Goal: Find specific page/section: Find specific page/section

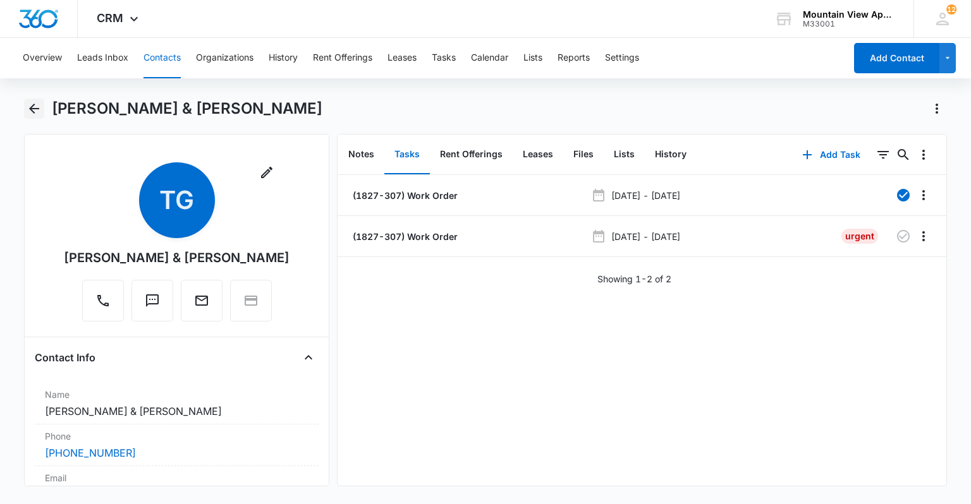
click at [35, 107] on icon "Back" at bounding box center [34, 108] width 15 height 15
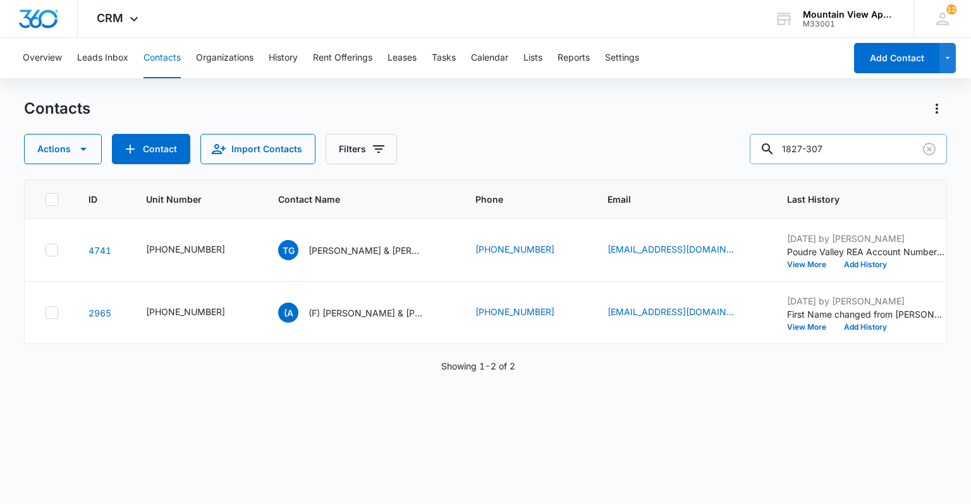
click at [865, 147] on input "1827-307" at bounding box center [848, 149] width 197 height 30
type input "1859-308"
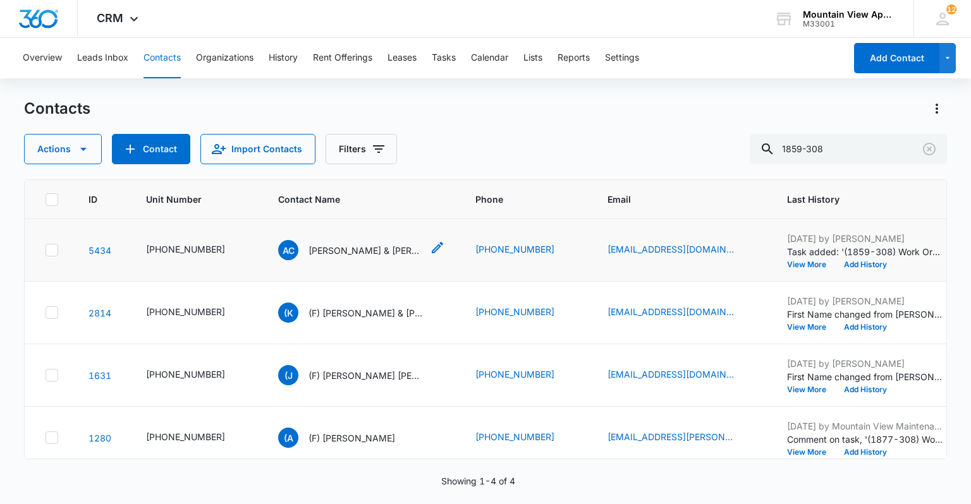
click at [334, 245] on p "[PERSON_NAME] & [PERSON_NAME]" at bounding box center [366, 250] width 114 height 13
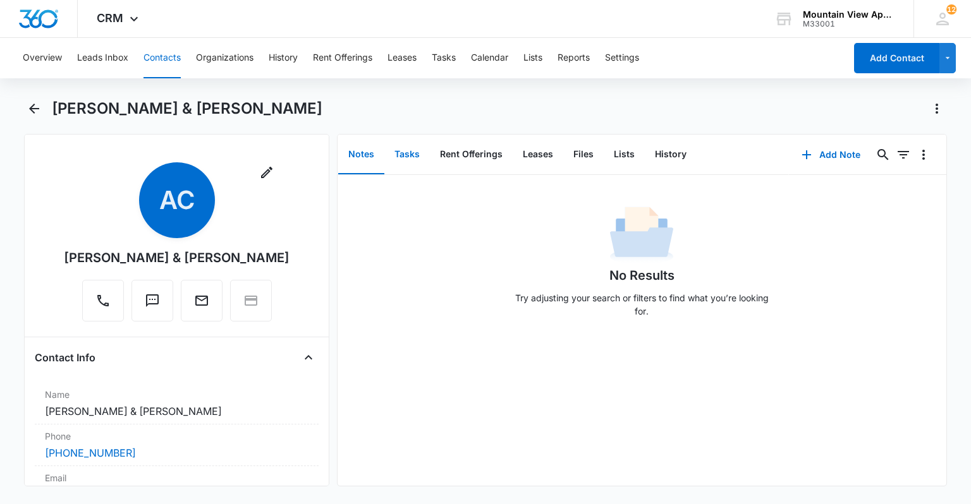
click at [406, 154] on button "Tasks" at bounding box center [407, 154] width 46 height 39
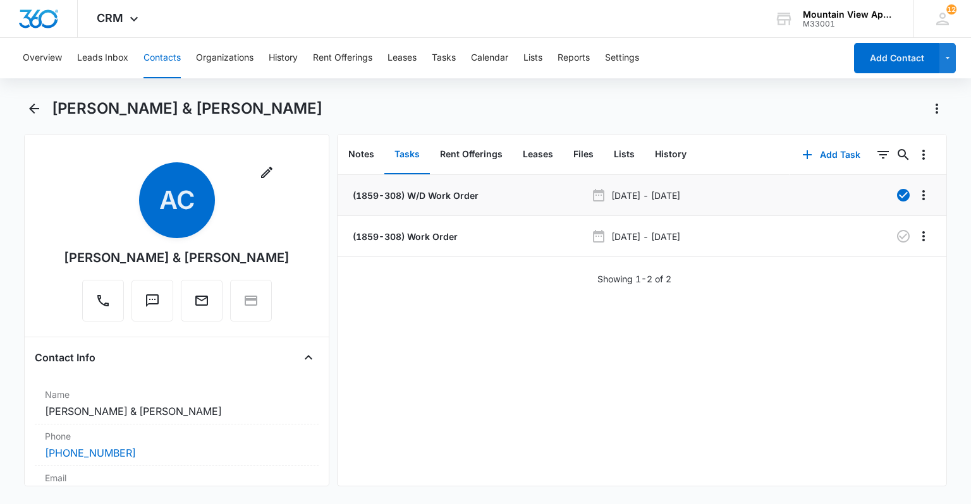
click at [408, 197] on p "(1859-308) W/D Work Order" at bounding box center [414, 195] width 128 height 13
